Goal: Find specific page/section: Find specific page/section

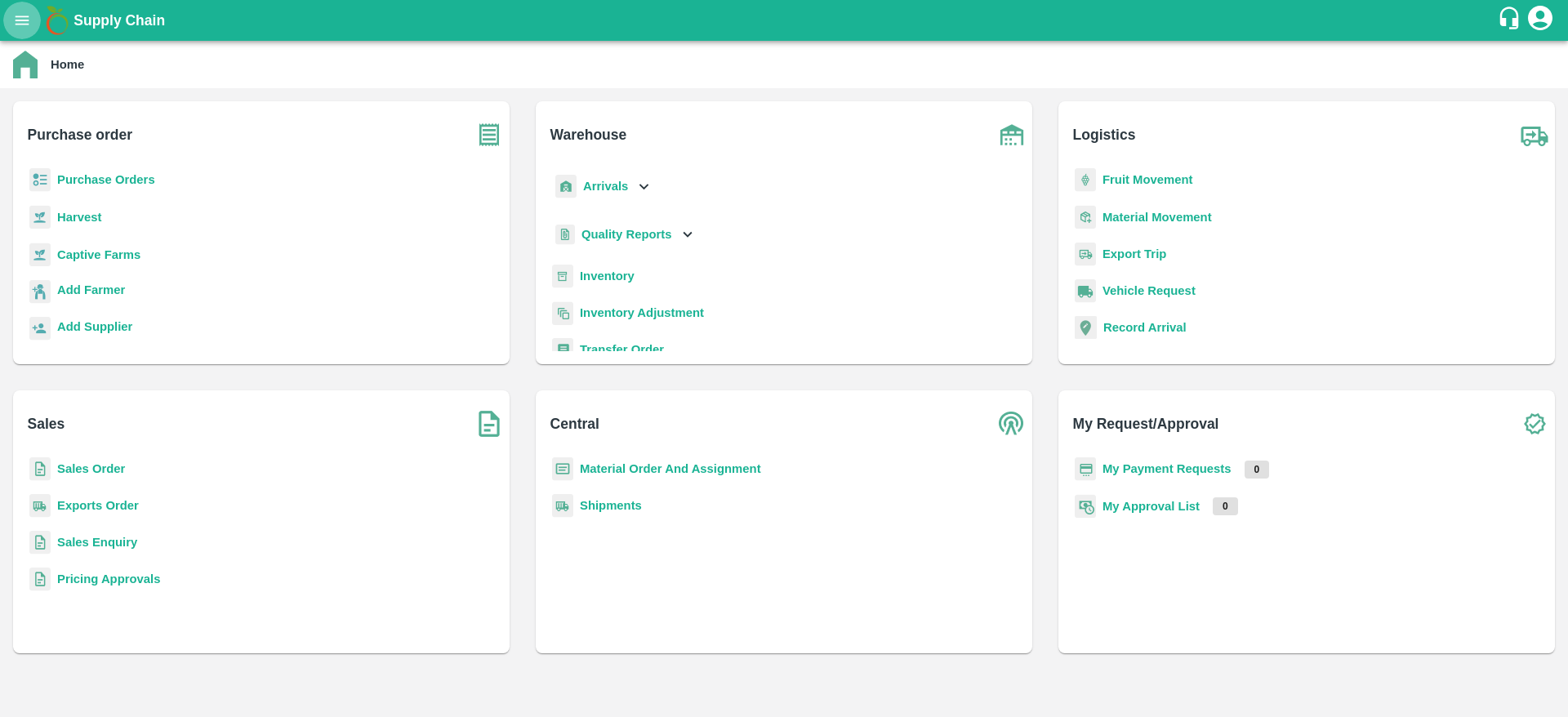
click at [27, 17] on icon "open drawer" at bounding box center [22, 20] width 18 height 18
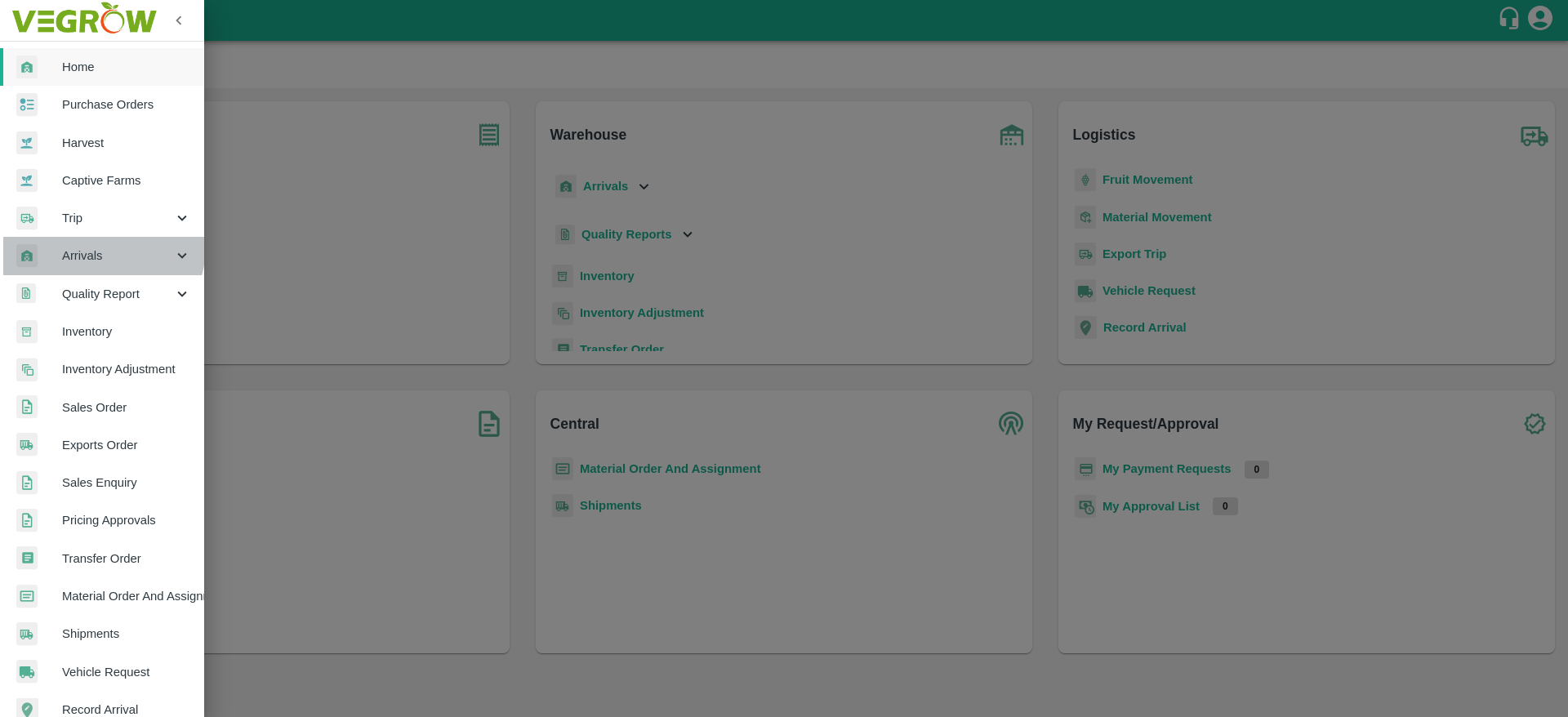
click at [101, 246] on span "Arrivals" at bounding box center [117, 255] width 111 height 18
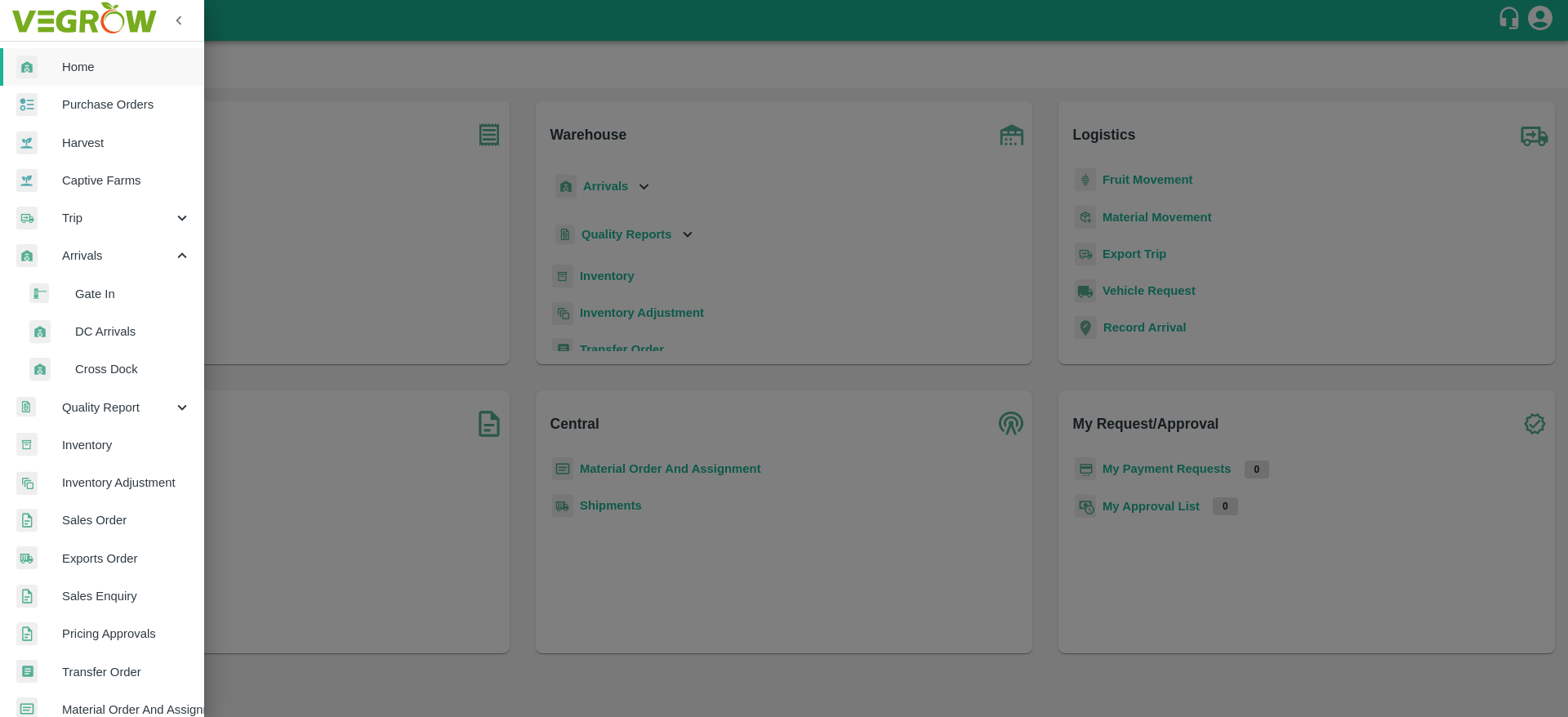
click at [111, 331] on span "DC Arrivals" at bounding box center [133, 331] width 116 height 18
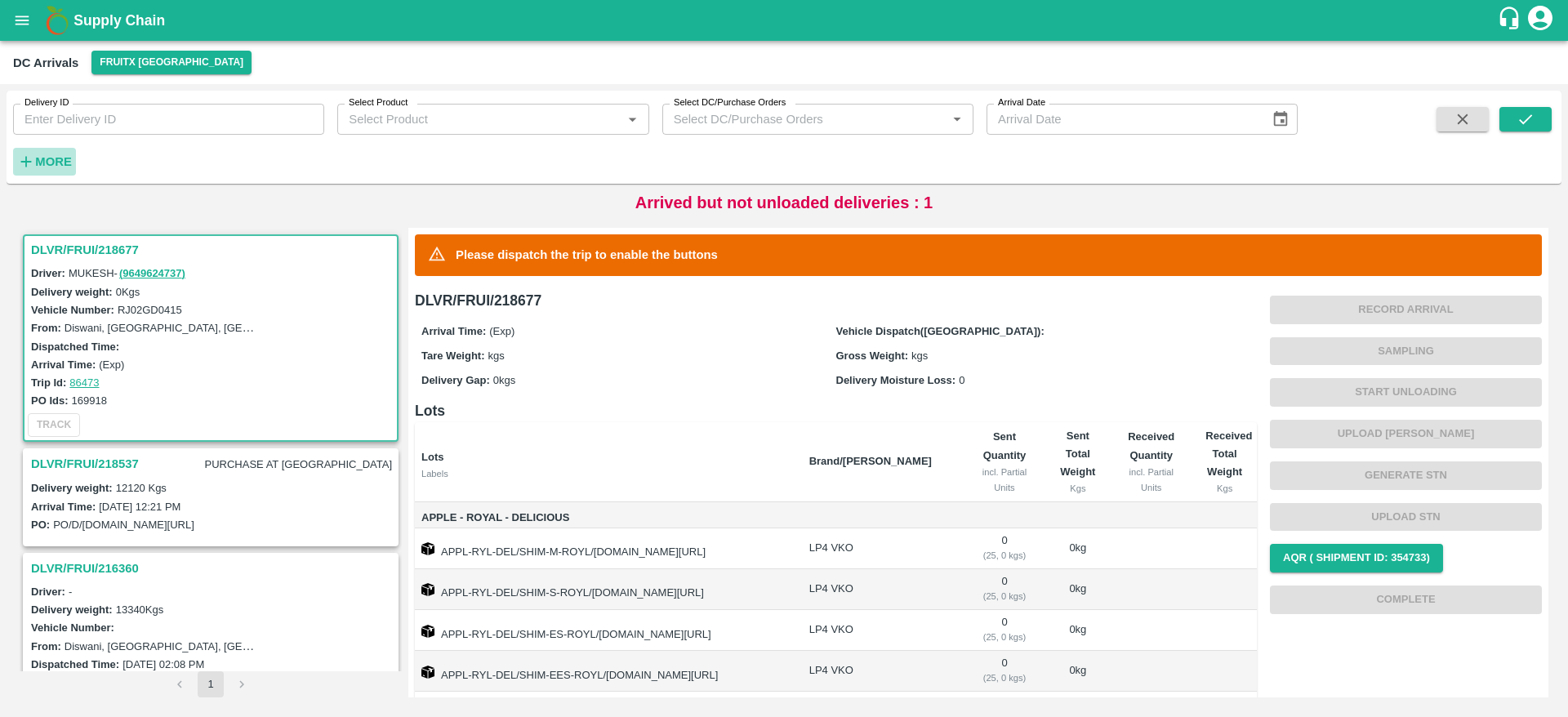
click at [49, 164] on strong "More" at bounding box center [53, 162] width 37 height 13
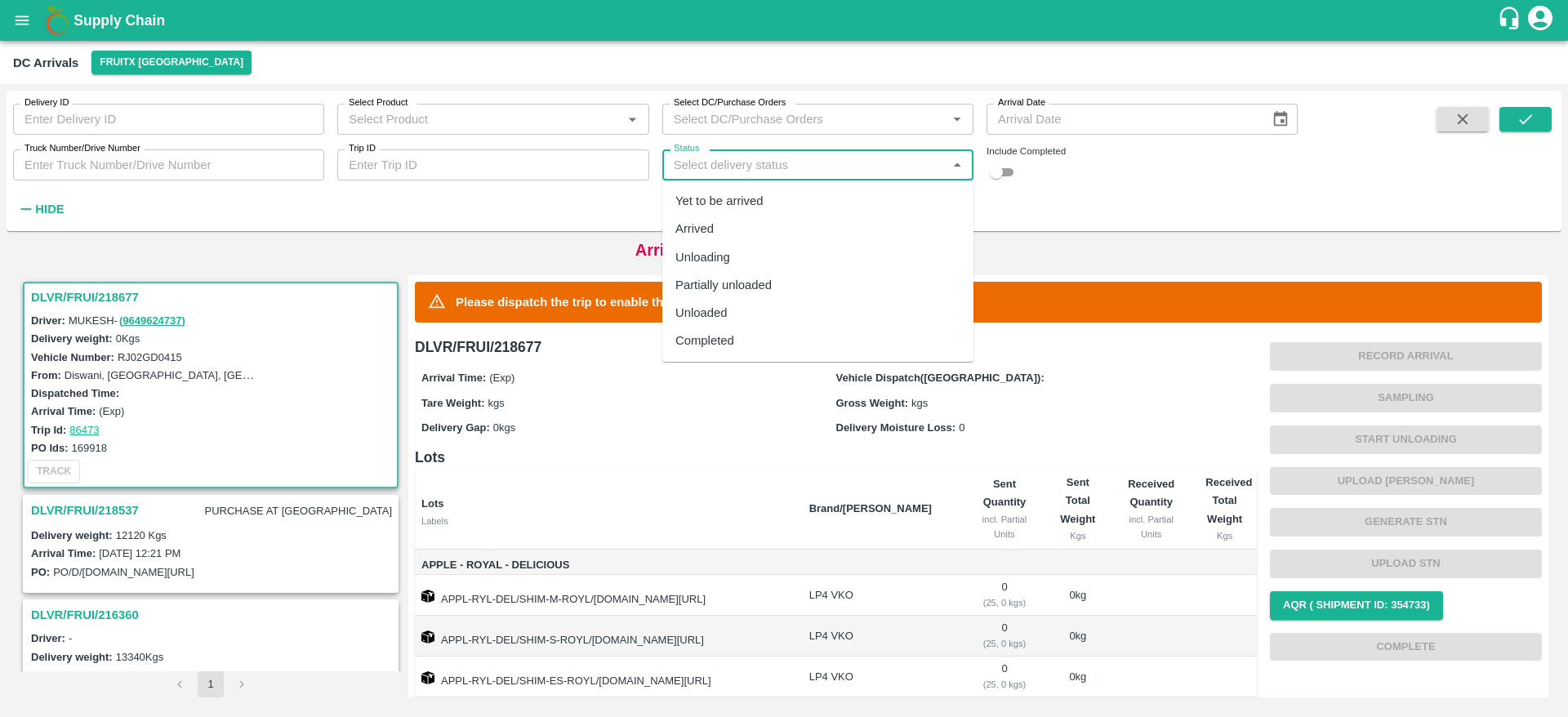
click at [862, 167] on input "Status" at bounding box center [805, 165] width 275 height 21
click at [797, 341] on div "Completed" at bounding box center [818, 341] width 311 height 27
type input "Completed"
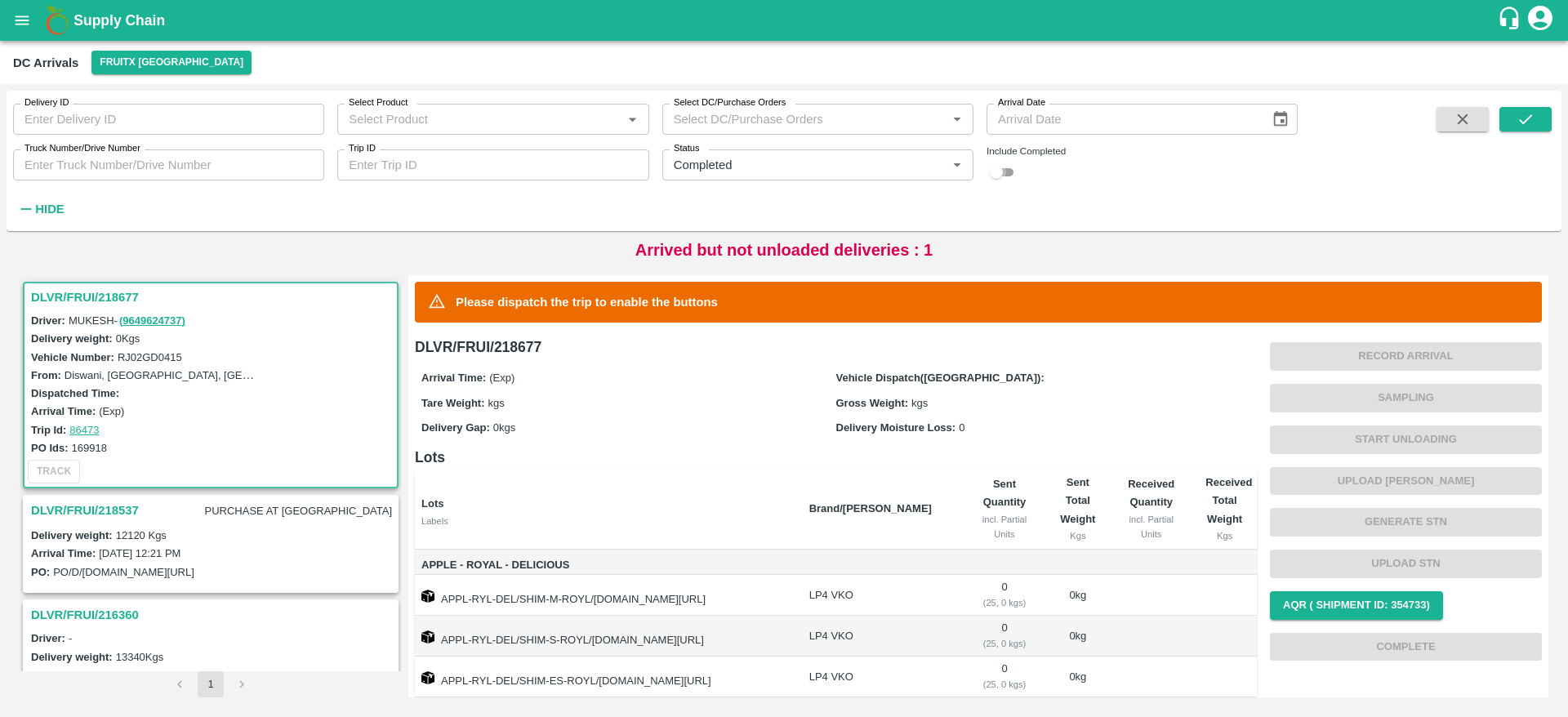
click at [1006, 177] on input "checkbox" at bounding box center [996, 172] width 59 height 19
checkbox input "true"
click at [1536, 126] on button "submit" at bounding box center [1525, 119] width 52 height 25
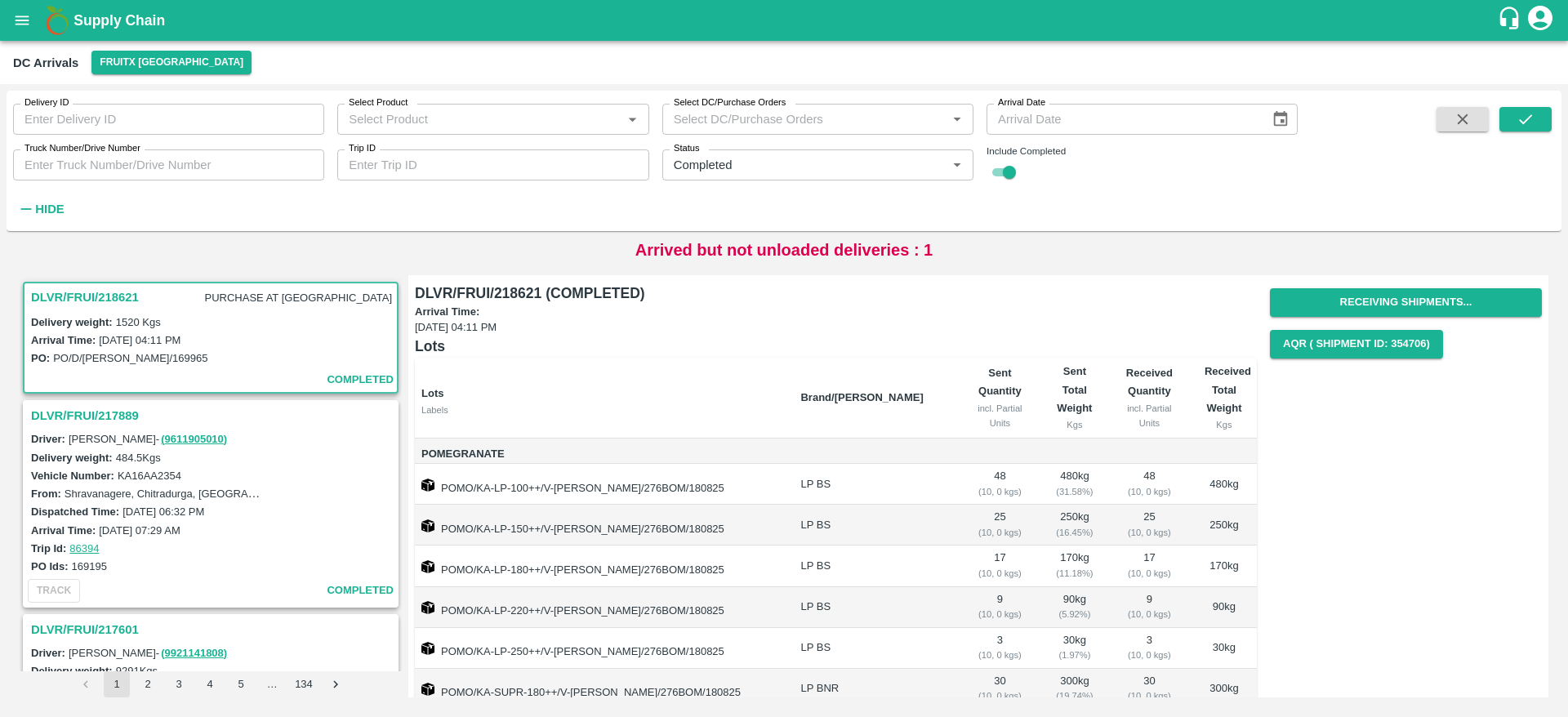
click at [81, 298] on h3 "DLVR/FRUI/218621" at bounding box center [85, 297] width 108 height 21
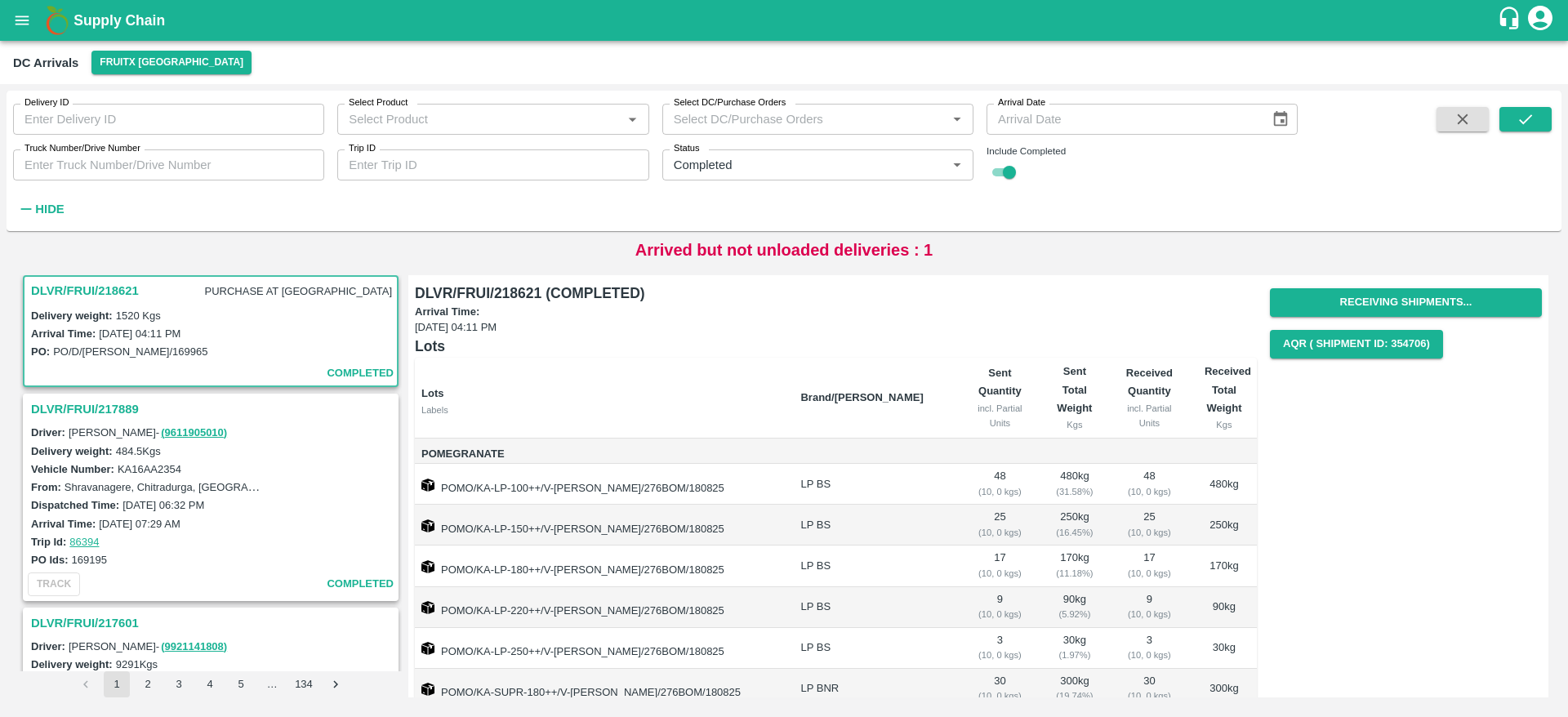
scroll to position [107, 0]
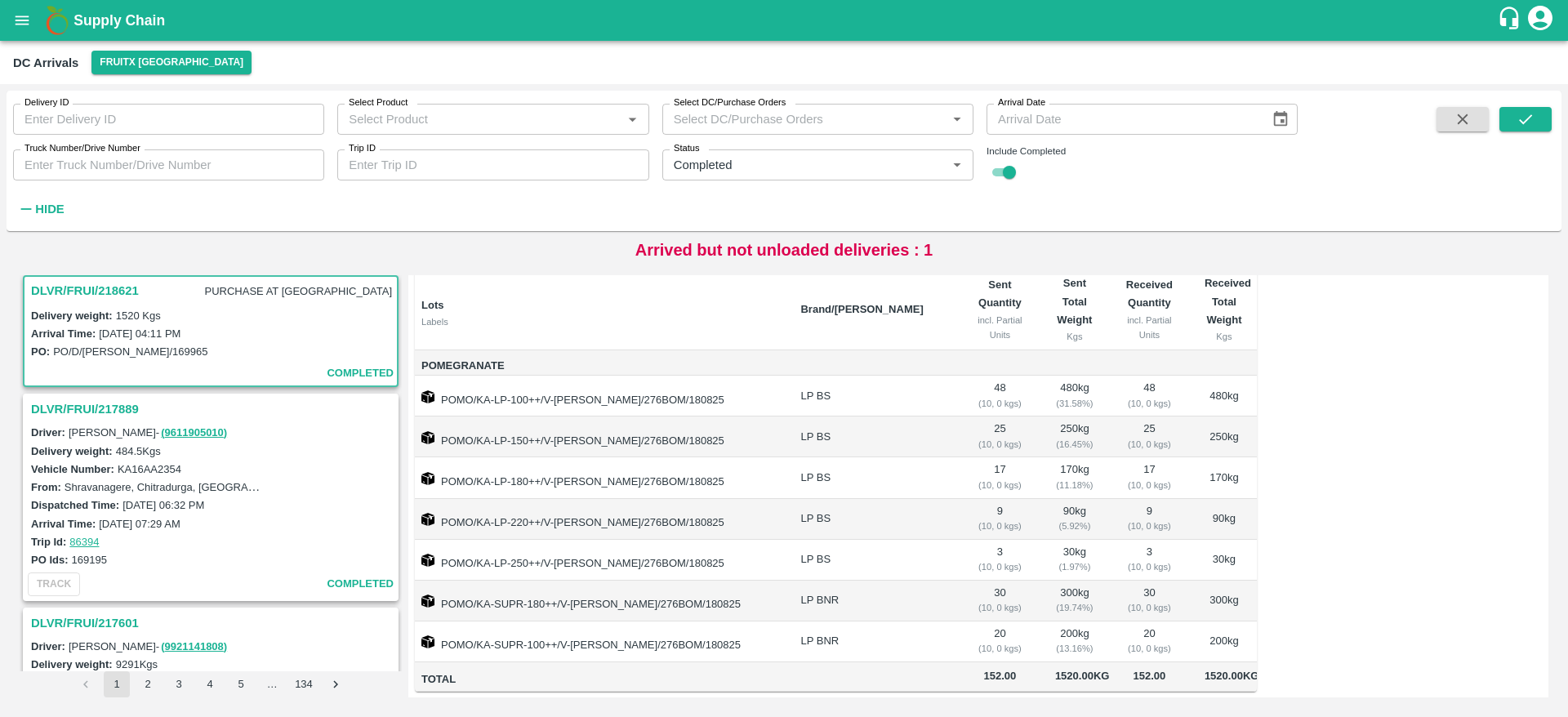
click at [105, 5] on div "Supply Chain" at bounding box center [784, 20] width 1568 height 41
